Goal: Task Accomplishment & Management: Manage account settings

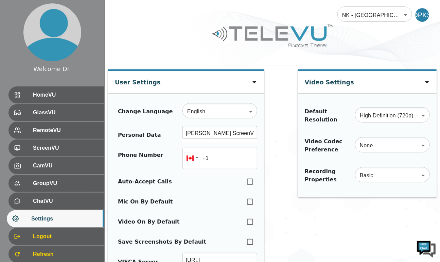
click at [183, 31] on div at bounding box center [272, 41] width 335 height 38
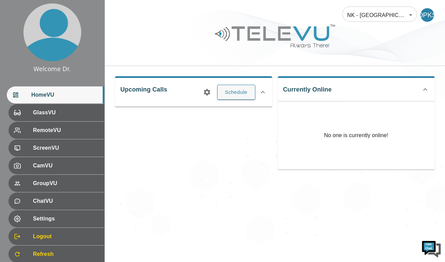
click at [54, 240] on span "Logout" at bounding box center [66, 236] width 66 height 8
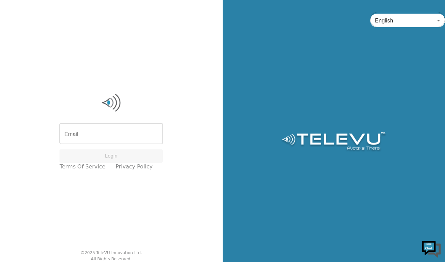
click at [132, 134] on input "Email" at bounding box center [110, 134] width 103 height 19
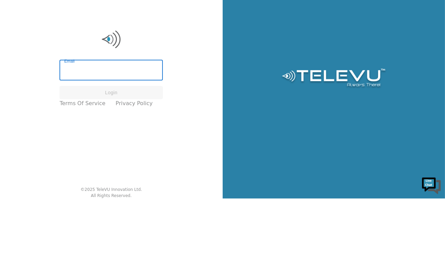
click at [129, 136] on input "Email" at bounding box center [110, 134] width 103 height 19
click at [210, 114] on div "Email Email Login Terms of Service Privacy Policy © 2025 TeleVU Innovation Ltd.…" at bounding box center [111, 131] width 223 height 262
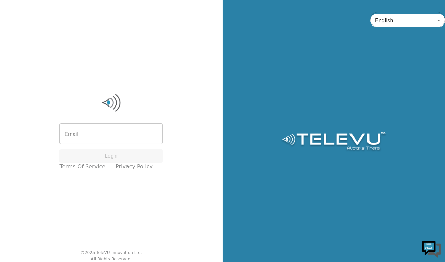
click at [112, 132] on input "Email" at bounding box center [110, 134] width 103 height 19
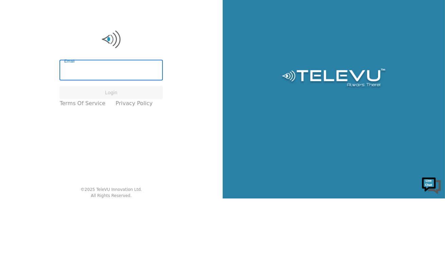
click at [82, 135] on input "Email" at bounding box center [110, 134] width 103 height 19
click at [155, 103] on img at bounding box center [110, 102] width 103 height 20
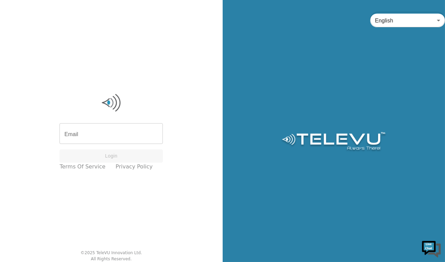
click at [107, 132] on input "Email" at bounding box center [110, 134] width 103 height 19
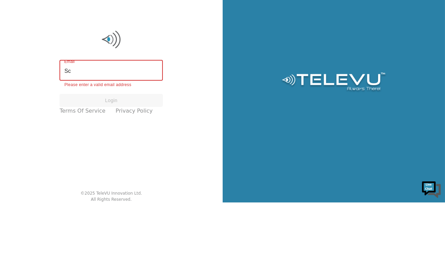
type input "screenvu+malawi2@televu.ca"
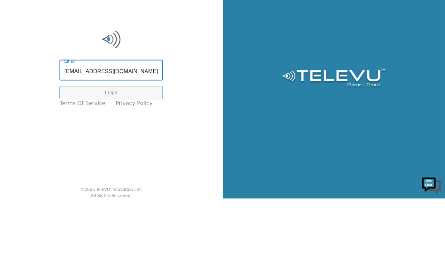
click at [122, 154] on button "Login" at bounding box center [110, 155] width 103 height 13
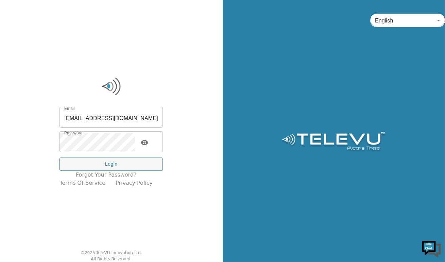
click at [145, 140] on icon "toggle password visibility" at bounding box center [144, 142] width 8 height 8
click at [129, 164] on button "Login" at bounding box center [110, 163] width 103 height 13
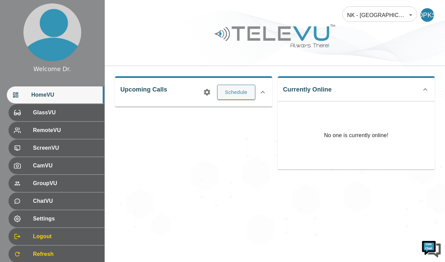
scroll to position [21, 0]
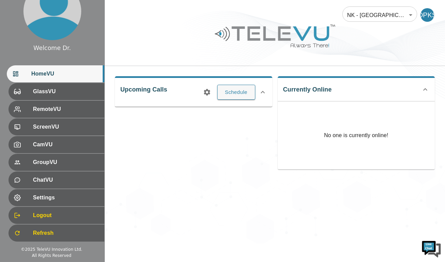
click at [13, 43] on div at bounding box center [52, 11] width 104 height 65
